Goal: Information Seeking & Learning: Learn about a topic

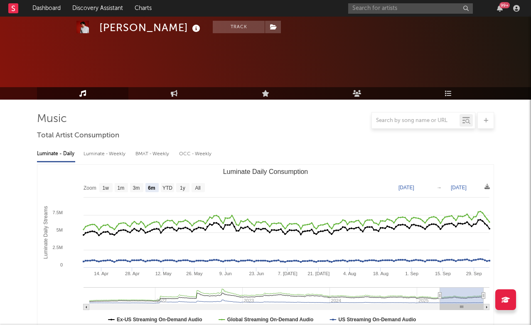
select select "6m"
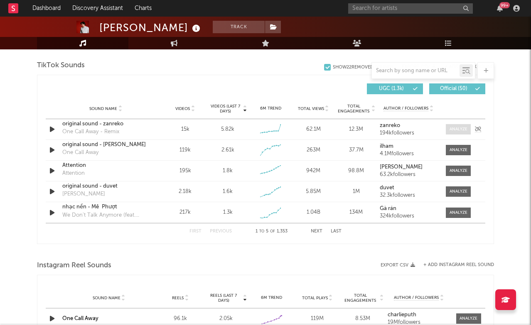
click at [454, 128] on div at bounding box center [459, 129] width 18 height 6
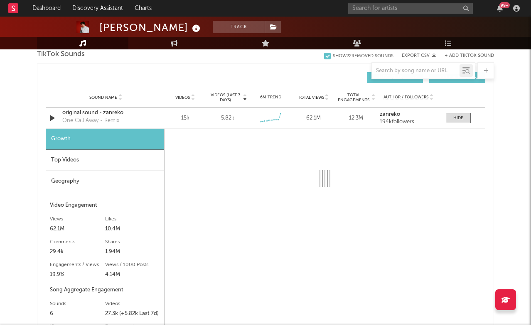
scroll to position [569, 0]
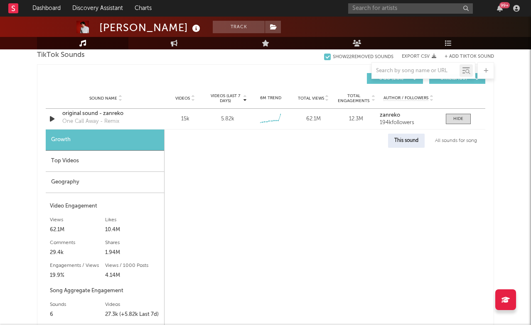
select select "6m"
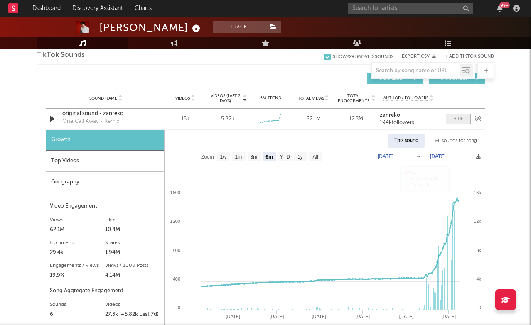
click at [458, 116] on div at bounding box center [458, 119] width 10 height 6
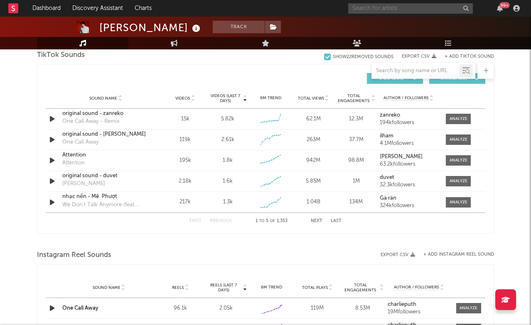
click at [396, 10] on input "text" at bounding box center [410, 8] width 125 height 10
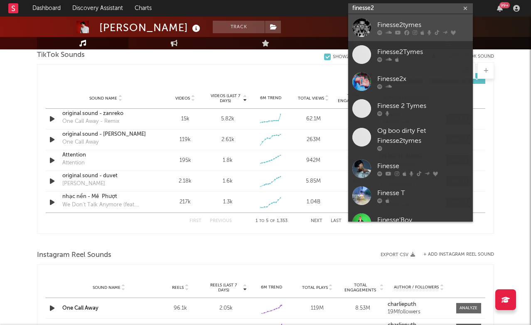
type input "finesse2"
click at [408, 25] on div "Finesse2tymes" at bounding box center [422, 25] width 91 height 10
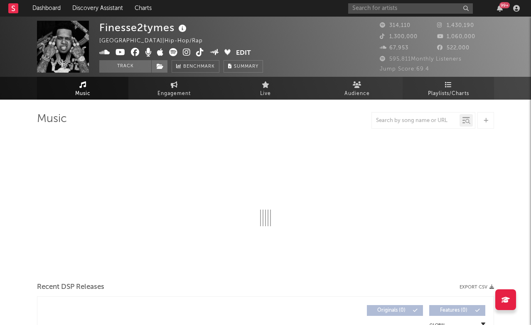
select select "6m"
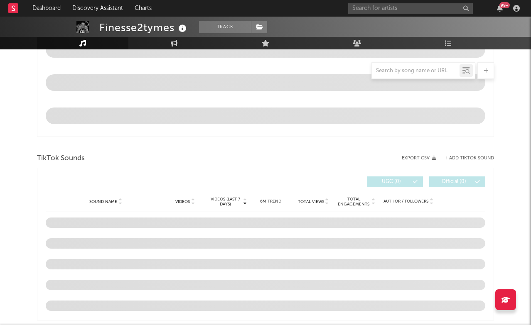
scroll to position [502, 0]
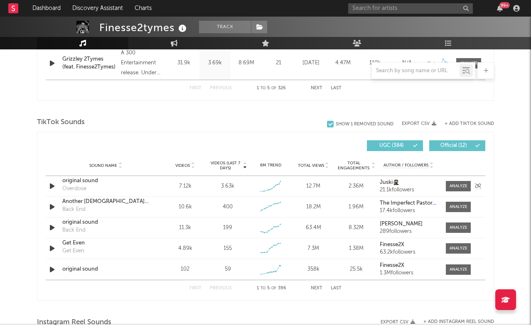
click at [87, 181] on div "original sound" at bounding box center [105, 181] width 87 height 8
click at [187, 166] on span "Videos" at bounding box center [182, 165] width 15 height 5
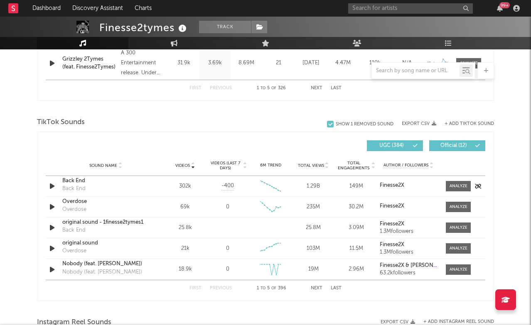
click at [74, 181] on div "Back End" at bounding box center [105, 181] width 87 height 8
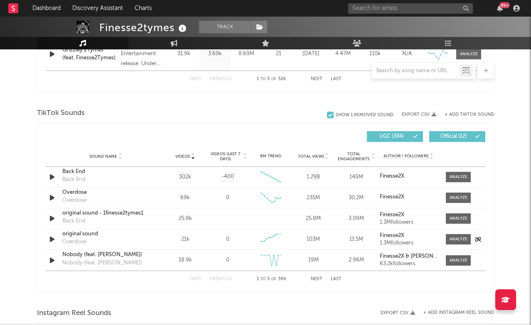
scroll to position [514, 0]
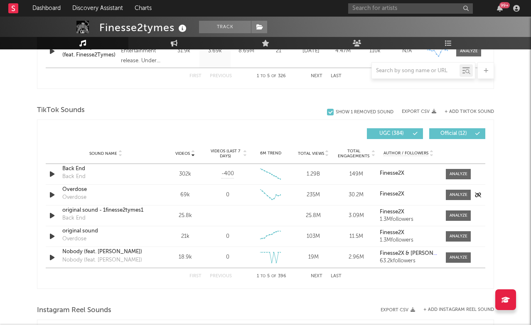
click at [81, 187] on div "Overdose" at bounding box center [105, 190] width 87 height 8
